Goal: Task Accomplishment & Management: Manage account settings

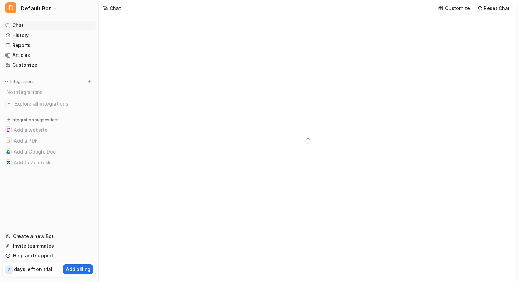
type textarea "**********"
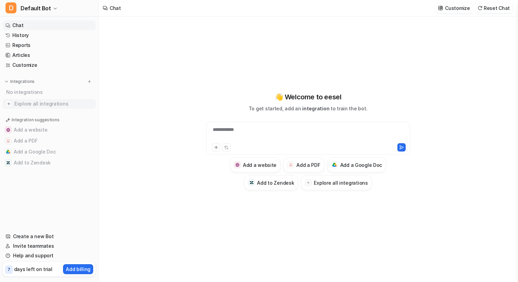
click at [38, 102] on span "Explore all integrations" at bounding box center [53, 103] width 78 height 11
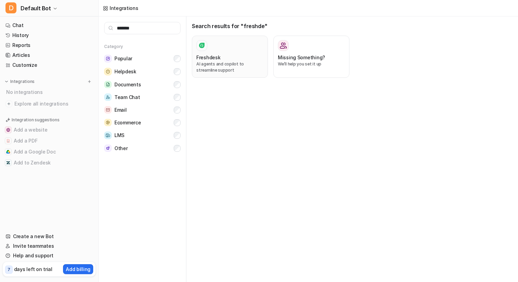
type input "*******"
click at [227, 62] on p "AI agents and copilot to streamline support" at bounding box center [229, 67] width 67 height 12
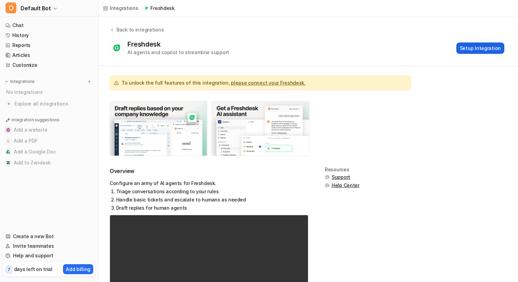
click at [475, 49] on button "Setup Integration" at bounding box center [480, 47] width 48 height 11
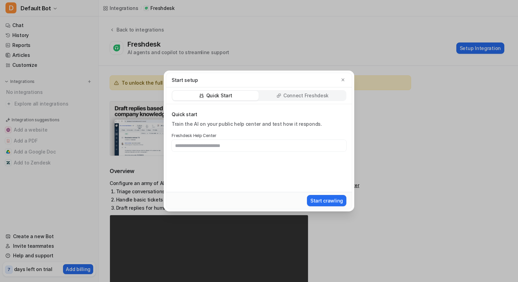
click at [303, 94] on p "Connect Freshdesk" at bounding box center [305, 95] width 45 height 7
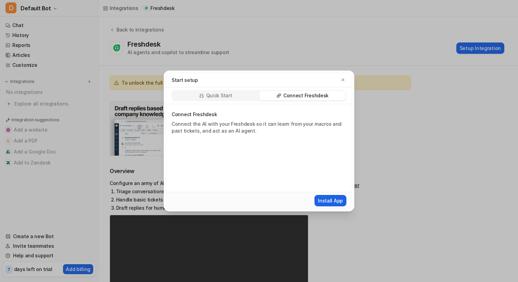
click at [334, 200] on button "Install App" at bounding box center [330, 200] width 32 height 11
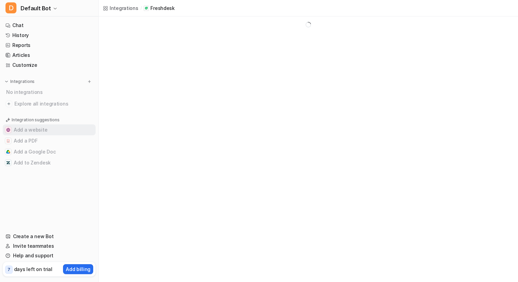
click at [45, 129] on button "Add a website" at bounding box center [49, 129] width 93 height 11
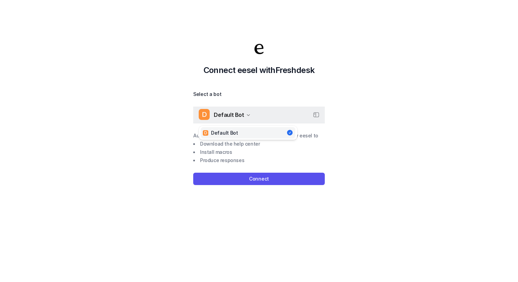
click at [225, 112] on span "Default Bot" at bounding box center [229, 115] width 30 height 10
click at [226, 114] on span "Default Bot" at bounding box center [229, 115] width 30 height 10
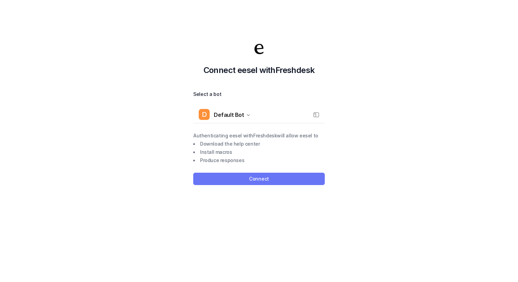
click at [231, 175] on button "Connect" at bounding box center [259, 179] width 132 height 12
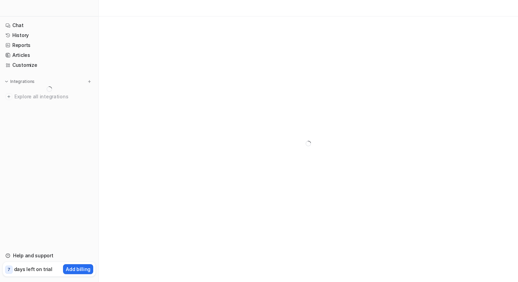
scroll to position [16, 0]
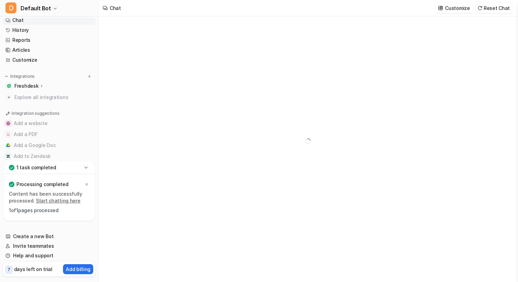
scroll to position [16, 0]
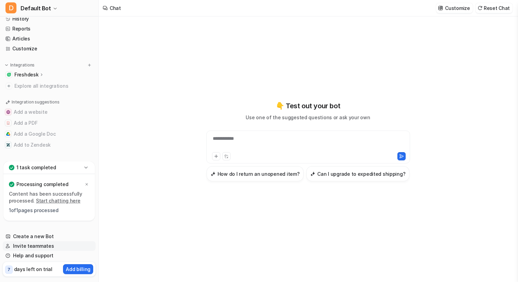
click at [38, 244] on link "Invite teammates" at bounding box center [49, 246] width 93 height 10
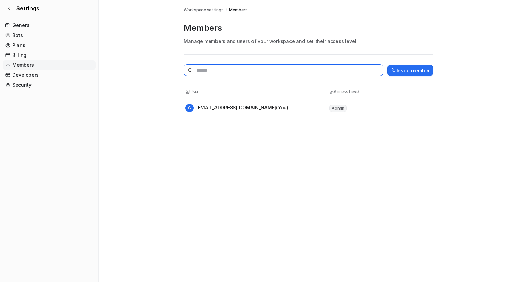
click at [227, 69] on input "text" at bounding box center [284, 70] width 200 height 12
type input "**********"
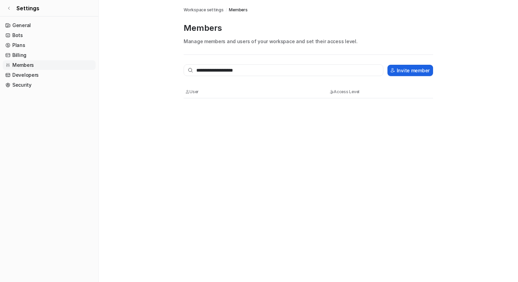
click at [406, 66] on button "Invite member" at bounding box center [410, 70] width 46 height 11
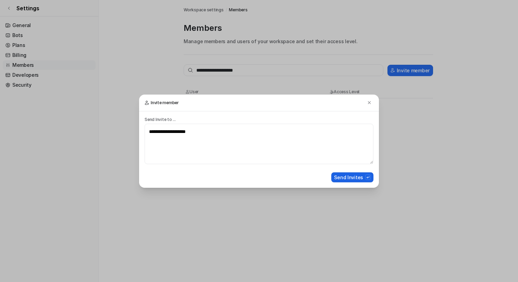
click at [346, 175] on button "Send Invites" at bounding box center [352, 177] width 42 height 10
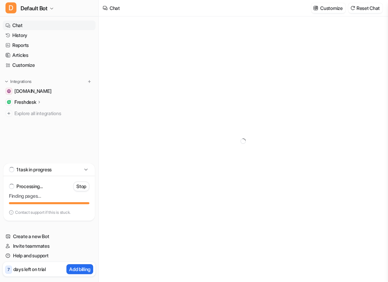
type textarea "**********"
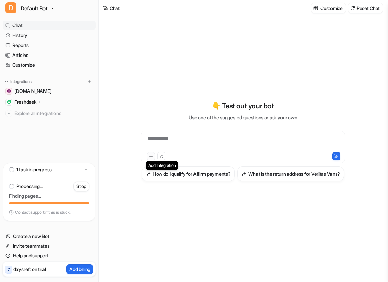
click at [151, 152] on button at bounding box center [151, 156] width 8 height 8
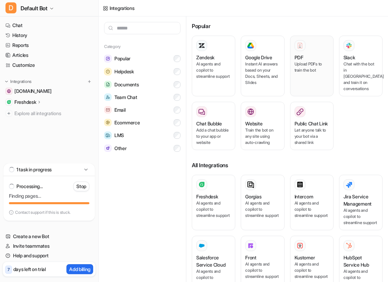
click at [305, 76] on div "PDF Upload PDFs to train the bot" at bounding box center [312, 66] width 35 height 52
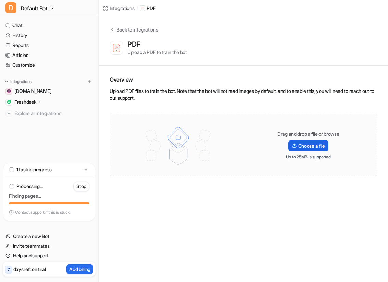
click at [297, 145] on label "Choose a file" at bounding box center [308, 145] width 40 height 11
click at [0, 0] on input "Choose a file" at bounding box center [0, 0] width 0 height 0
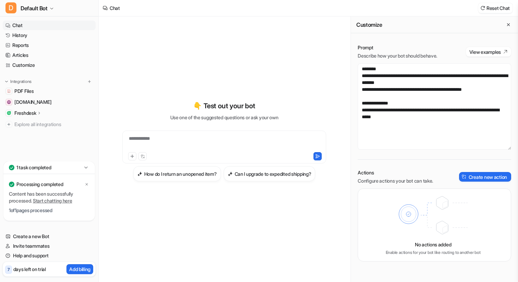
click at [209, 138] on div "**********" at bounding box center [224, 143] width 200 height 16
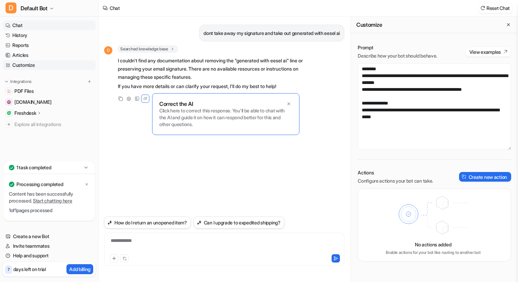
click at [29, 64] on link "Customize" at bounding box center [49, 65] width 93 height 10
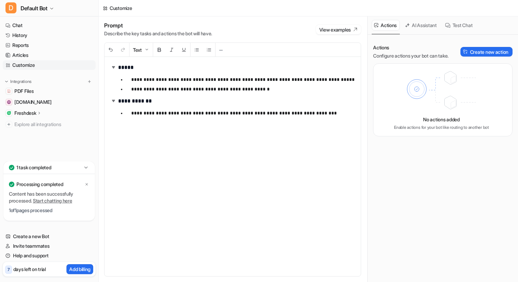
click at [415, 25] on button "AI Assistant" at bounding box center [420, 25] width 37 height 11
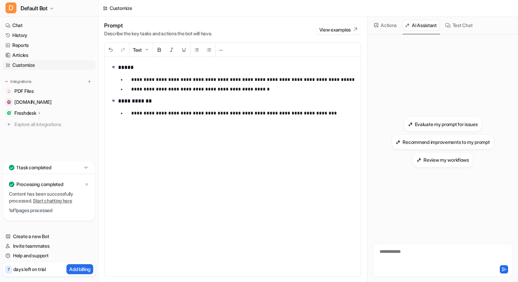
click at [449, 27] on icon at bounding box center [447, 25] width 5 height 5
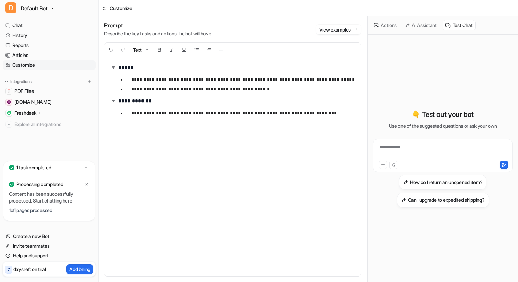
click at [384, 24] on button "Actions" at bounding box center [386, 25] width 28 height 11
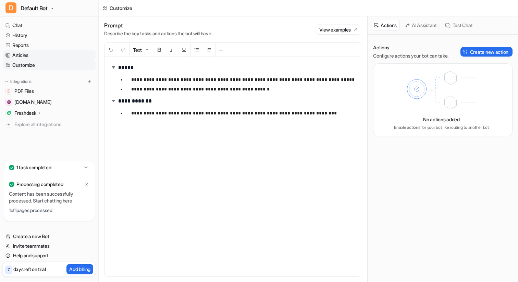
click at [27, 54] on link "Articles" at bounding box center [49, 55] width 93 height 10
